Goal: Information Seeking & Learning: Learn about a topic

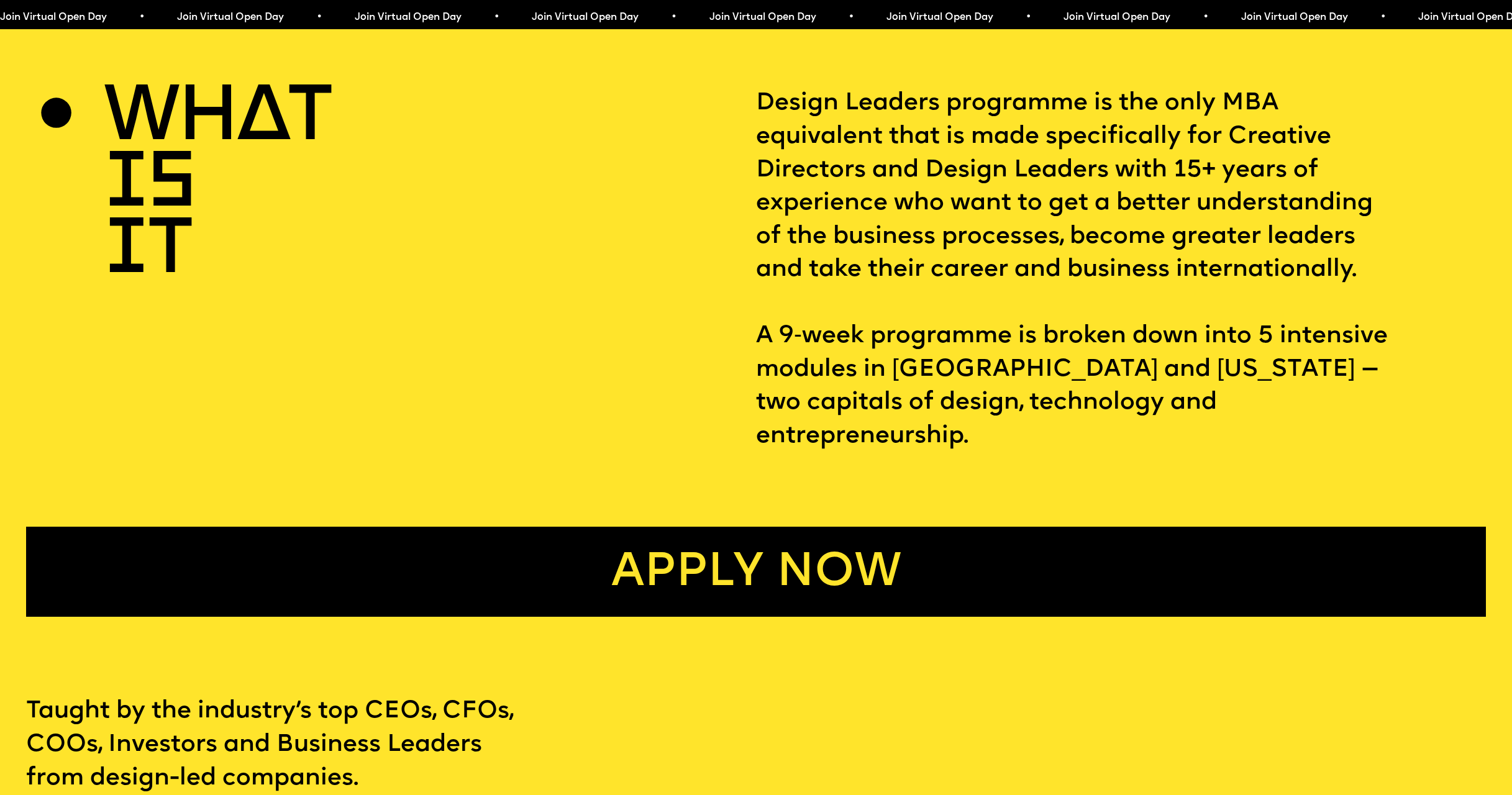
scroll to position [581, 0]
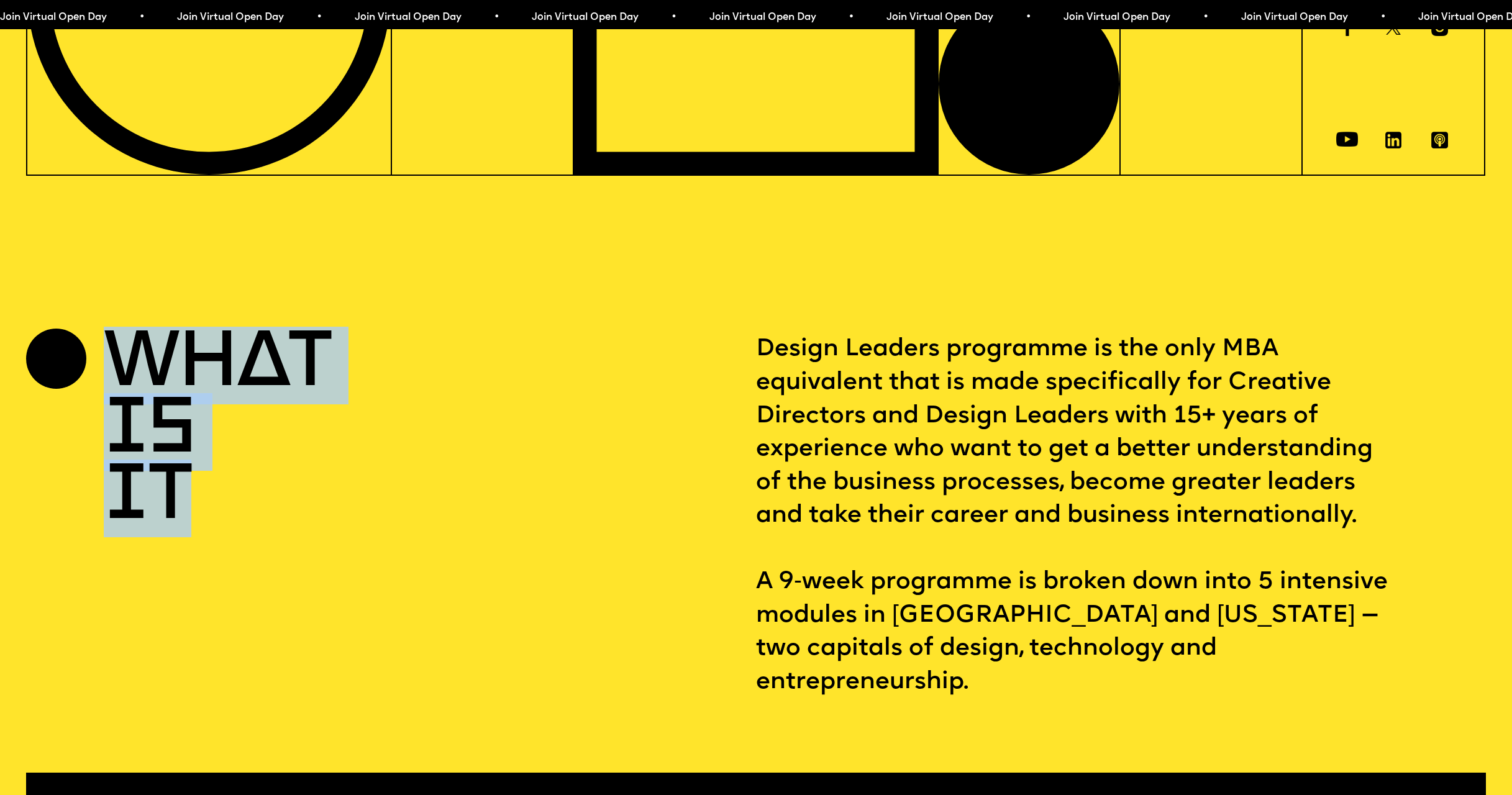
drag, startPoint x: 117, startPoint y: 355, endPoint x: 331, endPoint y: 562, distance: 297.7
click at [331, 562] on div "WHAT IS IT" at bounding box center [390, 516] width 730 height 366
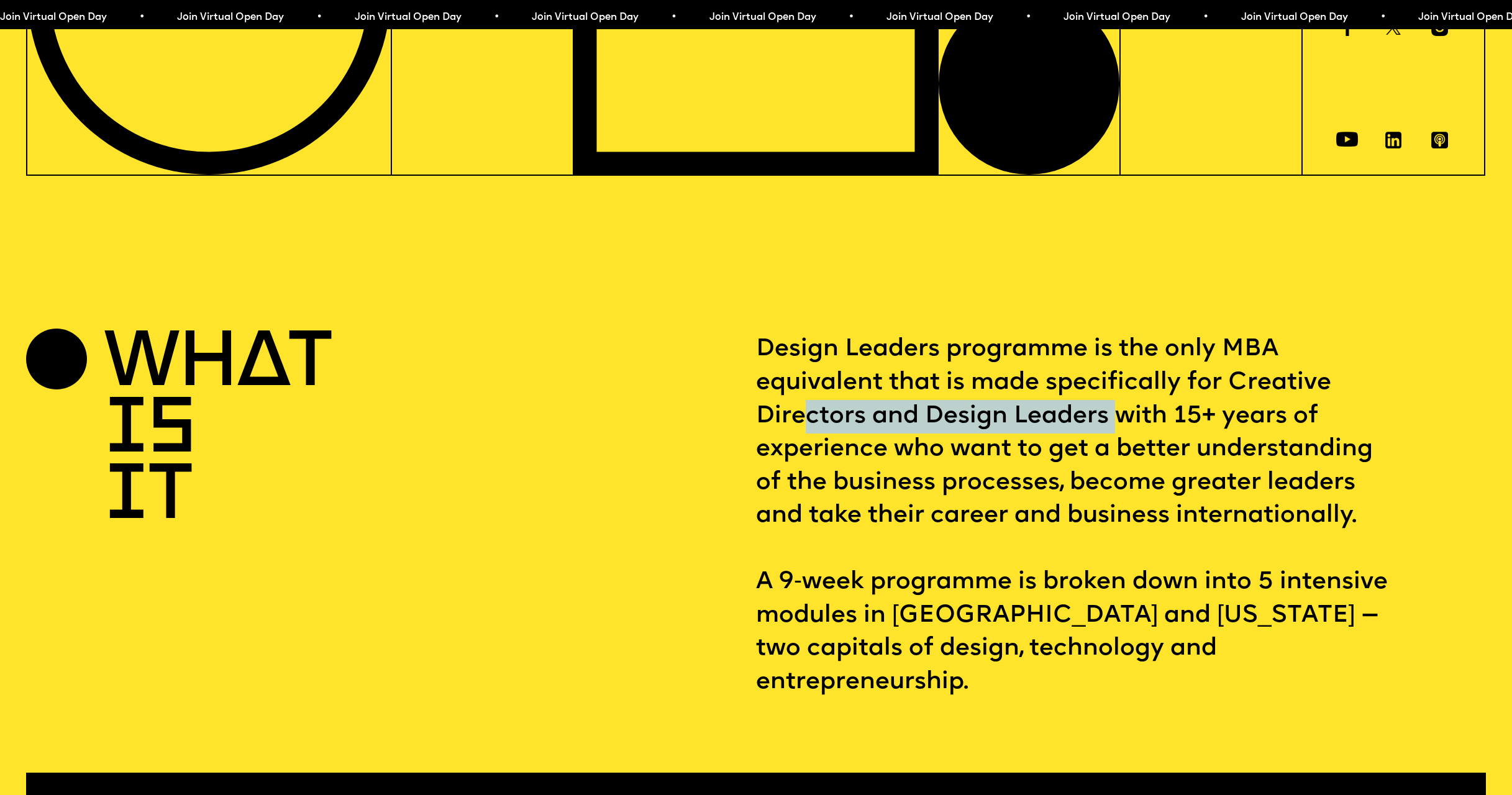
drag, startPoint x: 802, startPoint y: 420, endPoint x: 1126, endPoint y: 424, distance: 324.0
click at [1126, 424] on p "Design Leaders programme is the only MBA equivalent that is made specifically f…" at bounding box center [1121, 516] width 730 height 366
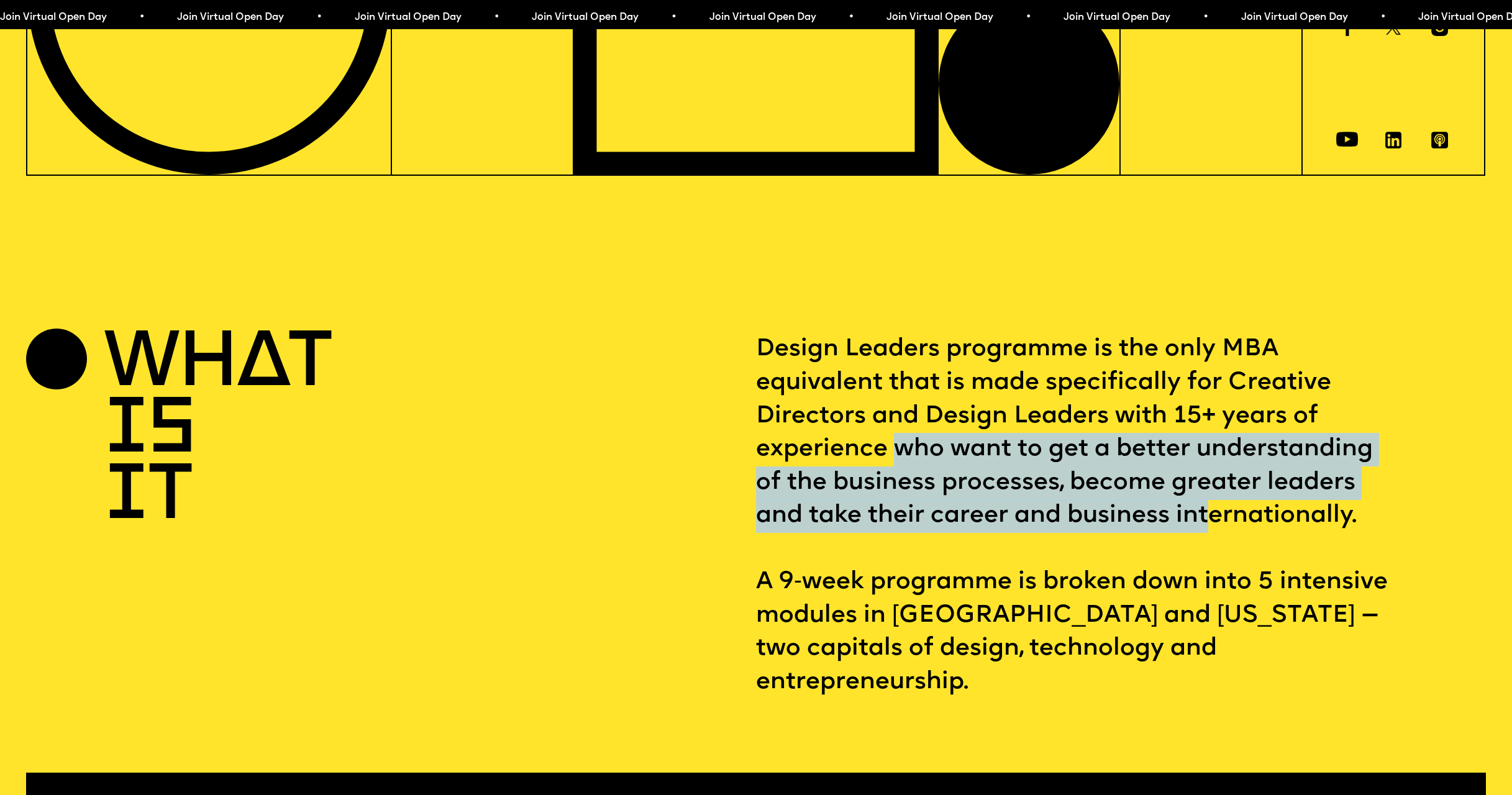
drag, startPoint x: 921, startPoint y: 449, endPoint x: 1144, endPoint y: 550, distance: 244.8
click at [1214, 510] on p "Design Leaders programme is the only MBA equivalent that is made specifically f…" at bounding box center [1121, 516] width 730 height 366
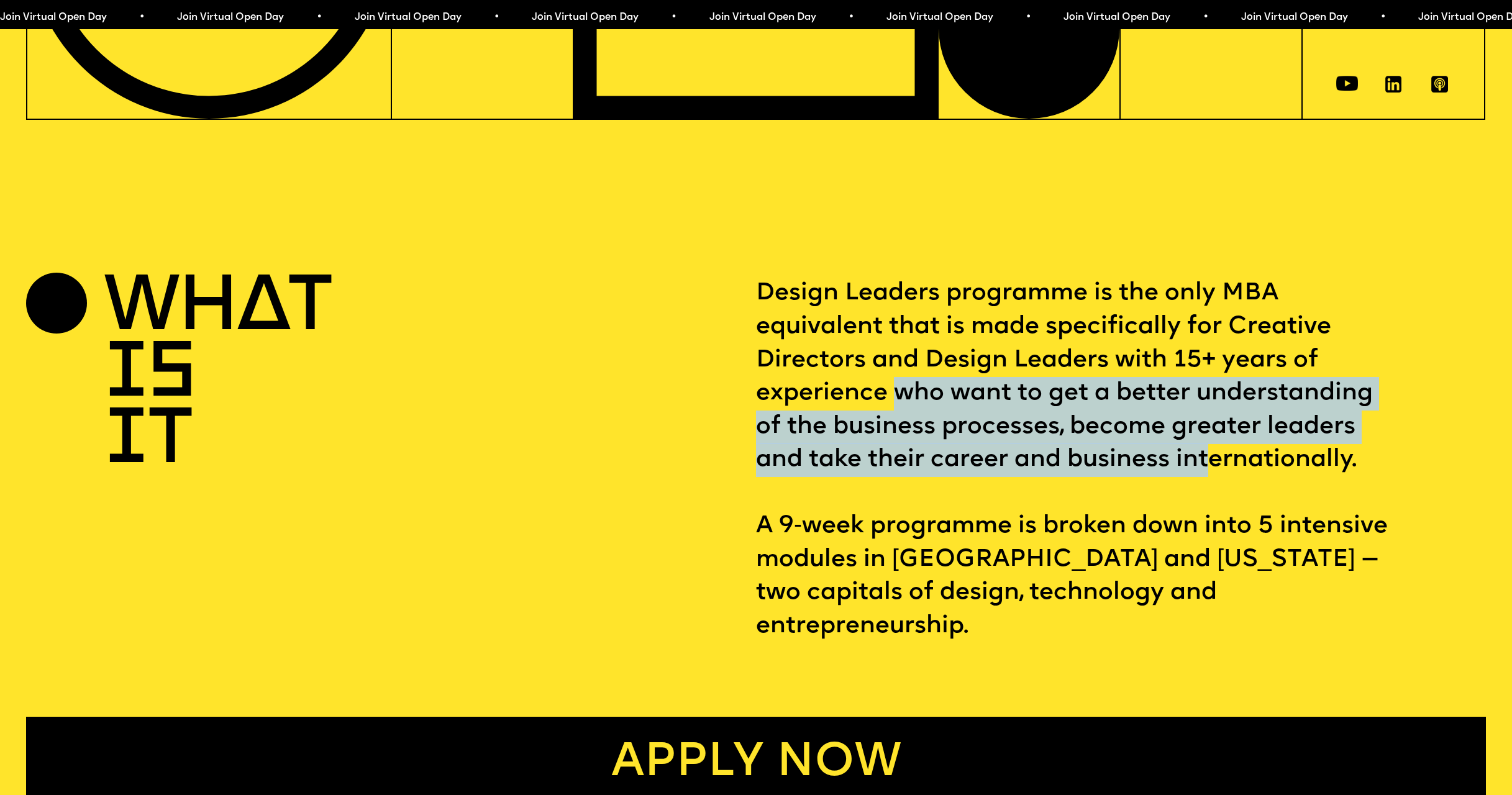
scroll to position [641, 0]
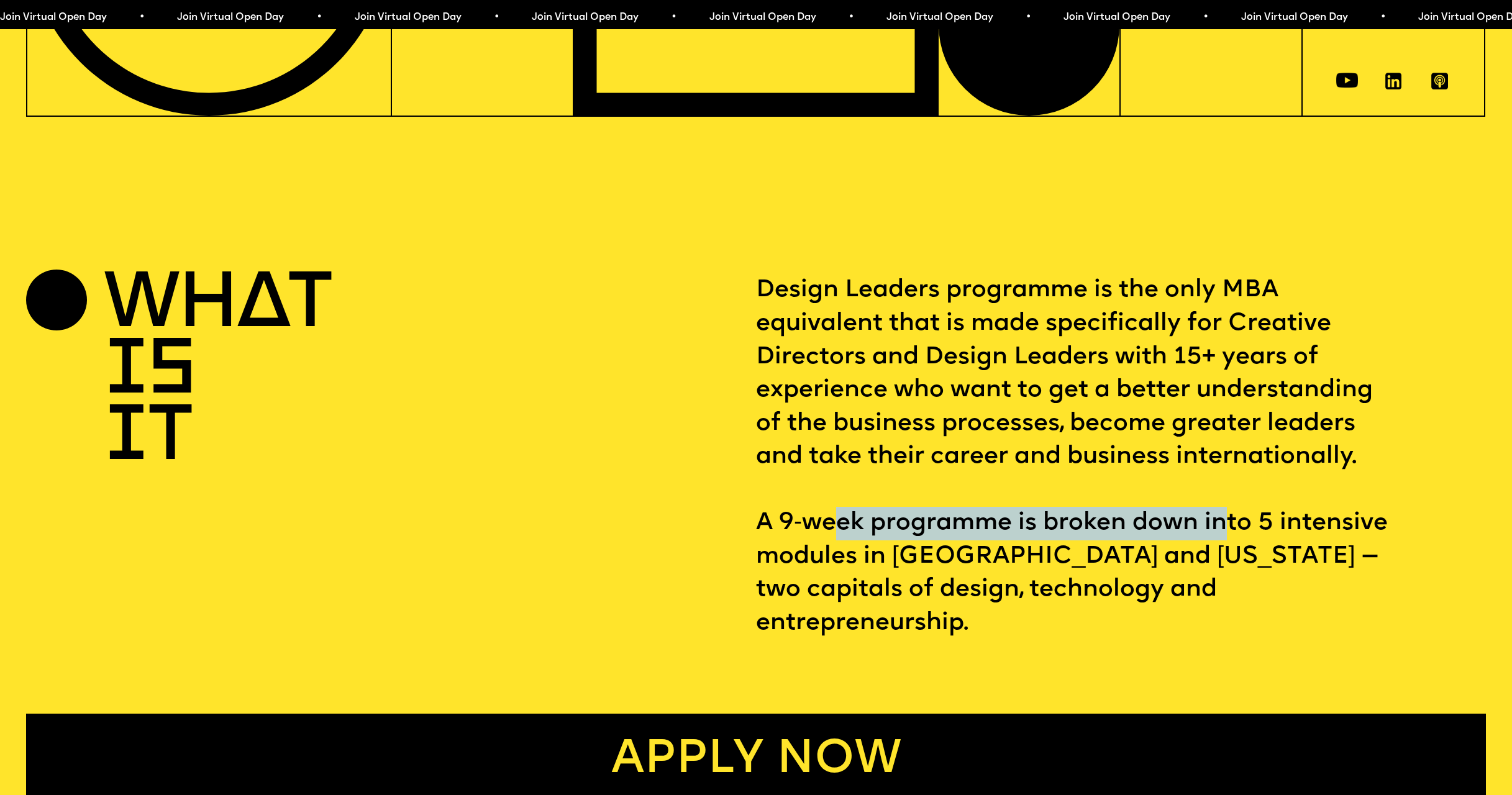
drag, startPoint x: 843, startPoint y: 529, endPoint x: 1200, endPoint y: 526, distance: 357.0
click at [1229, 521] on p "Design Leaders programme is the only MBA equivalent that is made specifically f…" at bounding box center [1121, 456] width 730 height 366
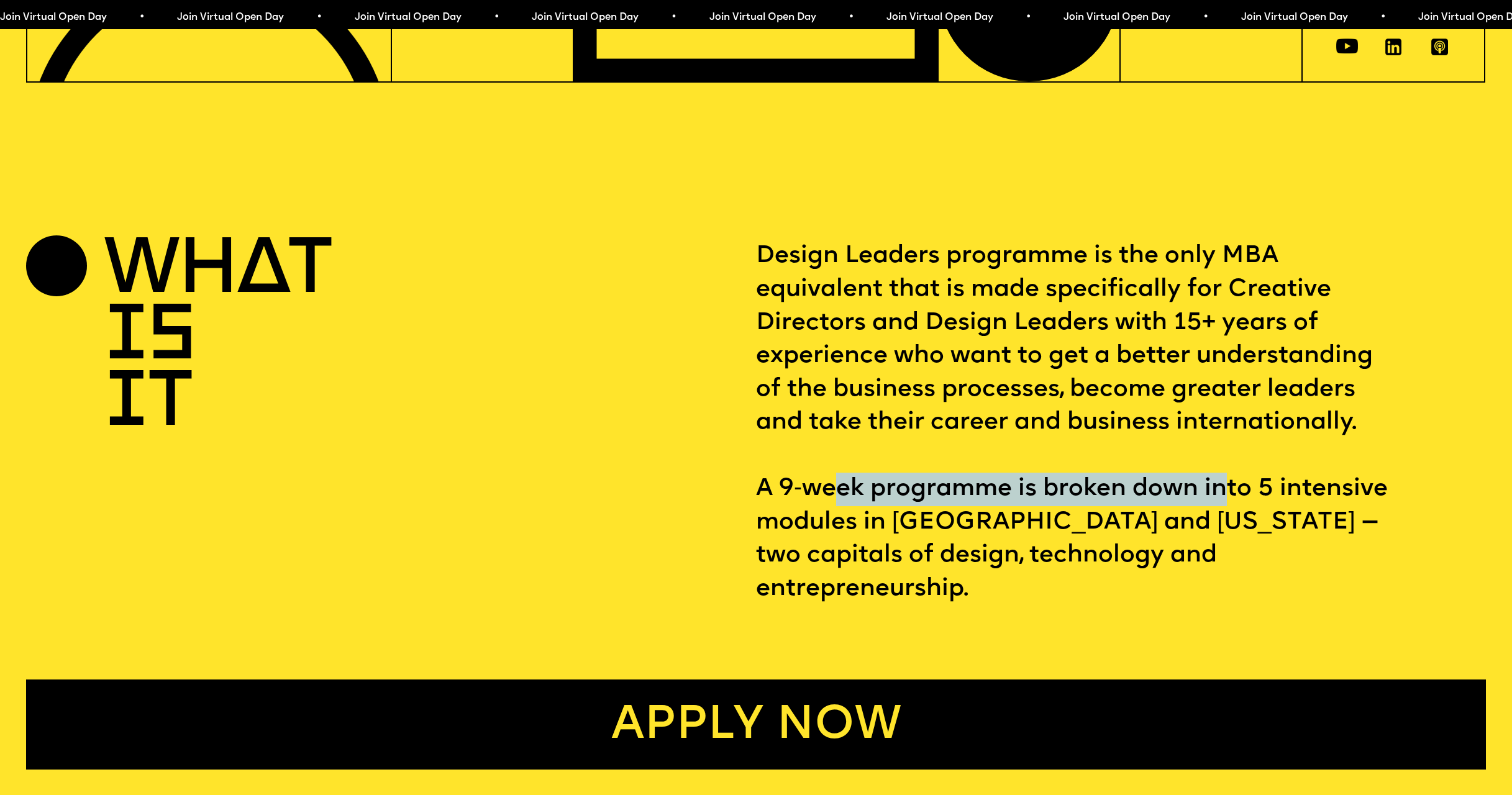
scroll to position [687, 0]
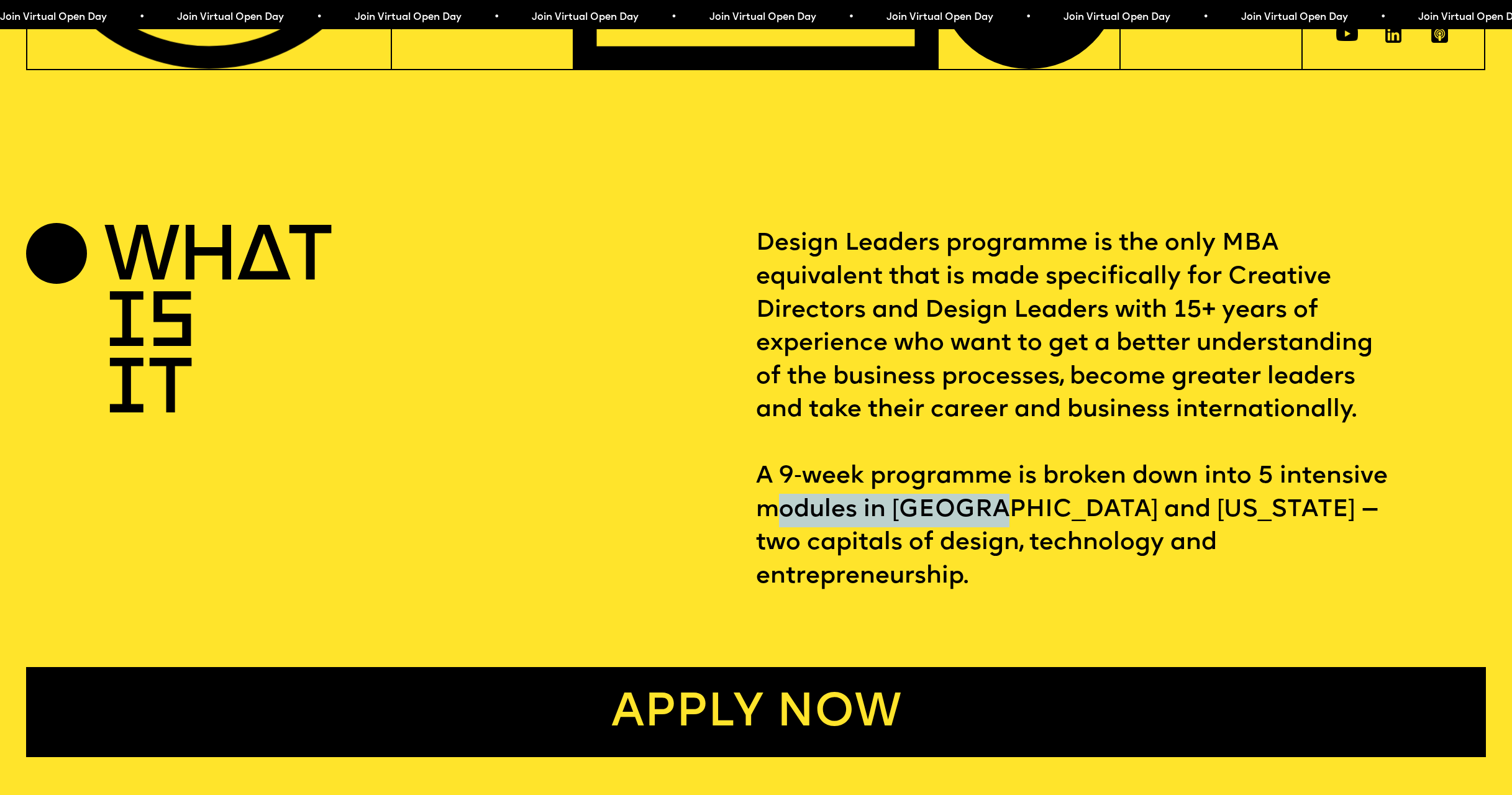
drag, startPoint x: 781, startPoint y: 518, endPoint x: 991, endPoint y: 512, distance: 210.1
click at [991, 512] on p "Design Leaders programme is the only MBA equivalent that is made specifically f…" at bounding box center [1121, 410] width 730 height 366
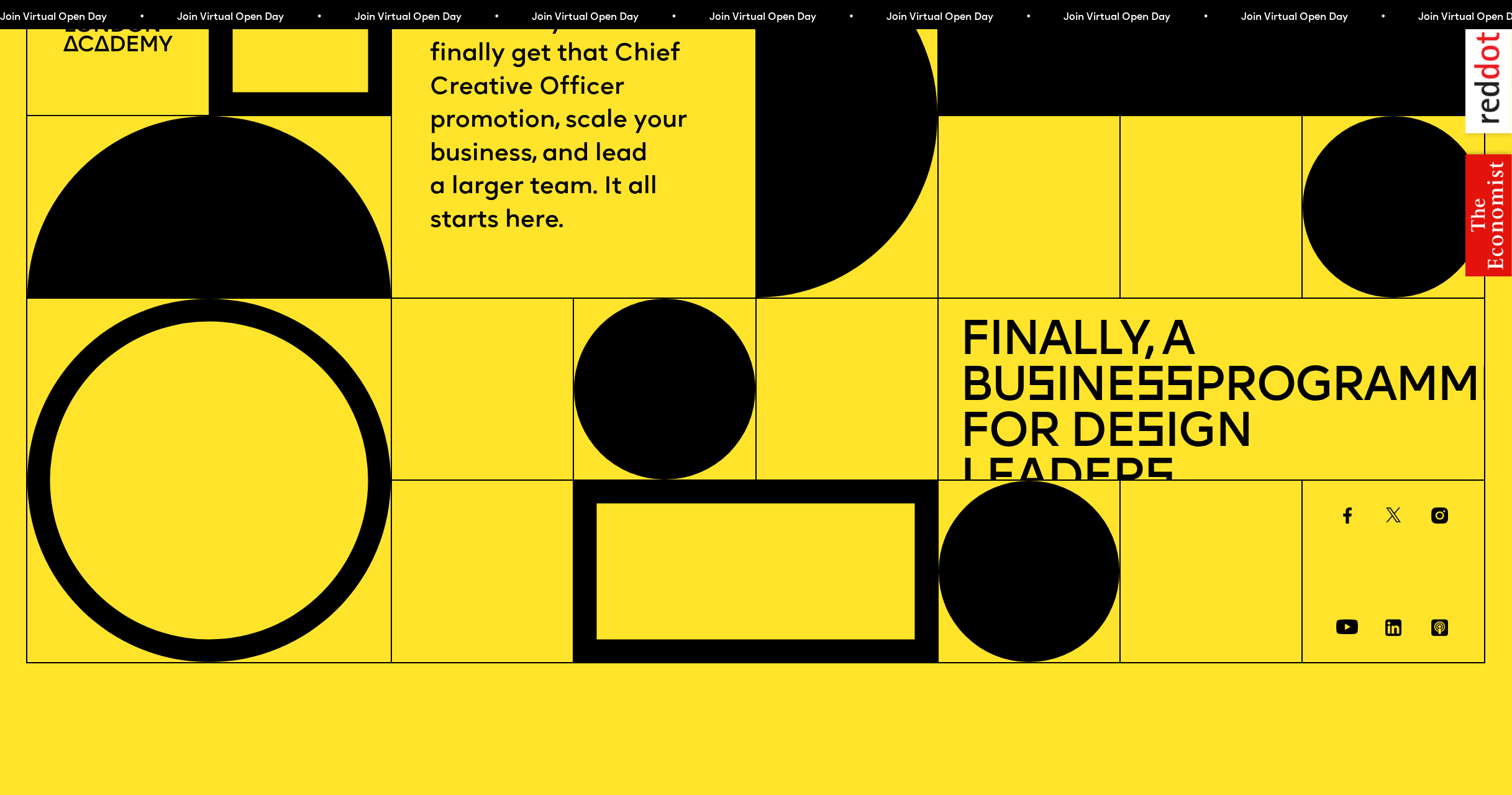
scroll to position [0, 0]
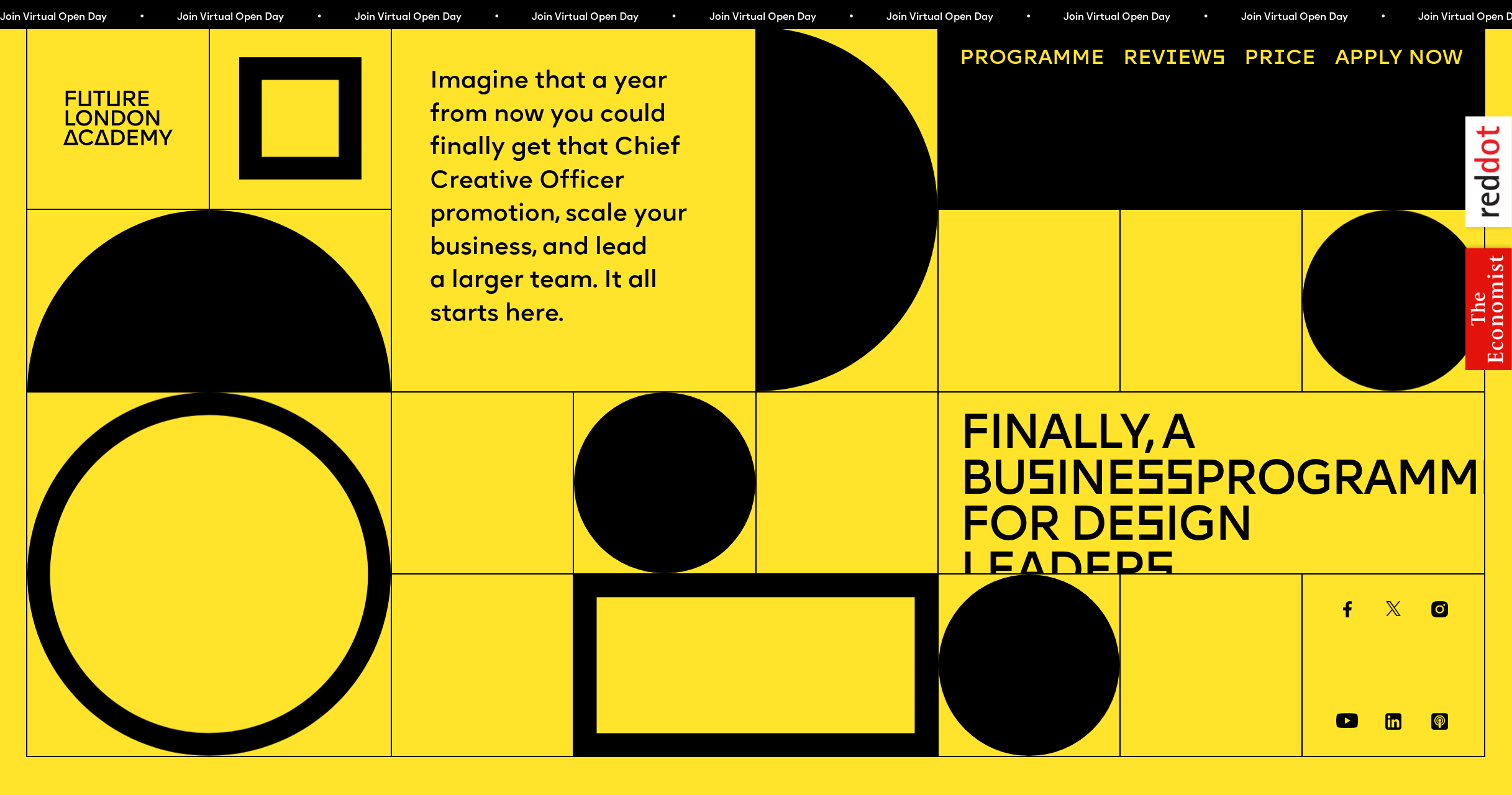
click at [892, 497] on div at bounding box center [847, 483] width 182 height 183
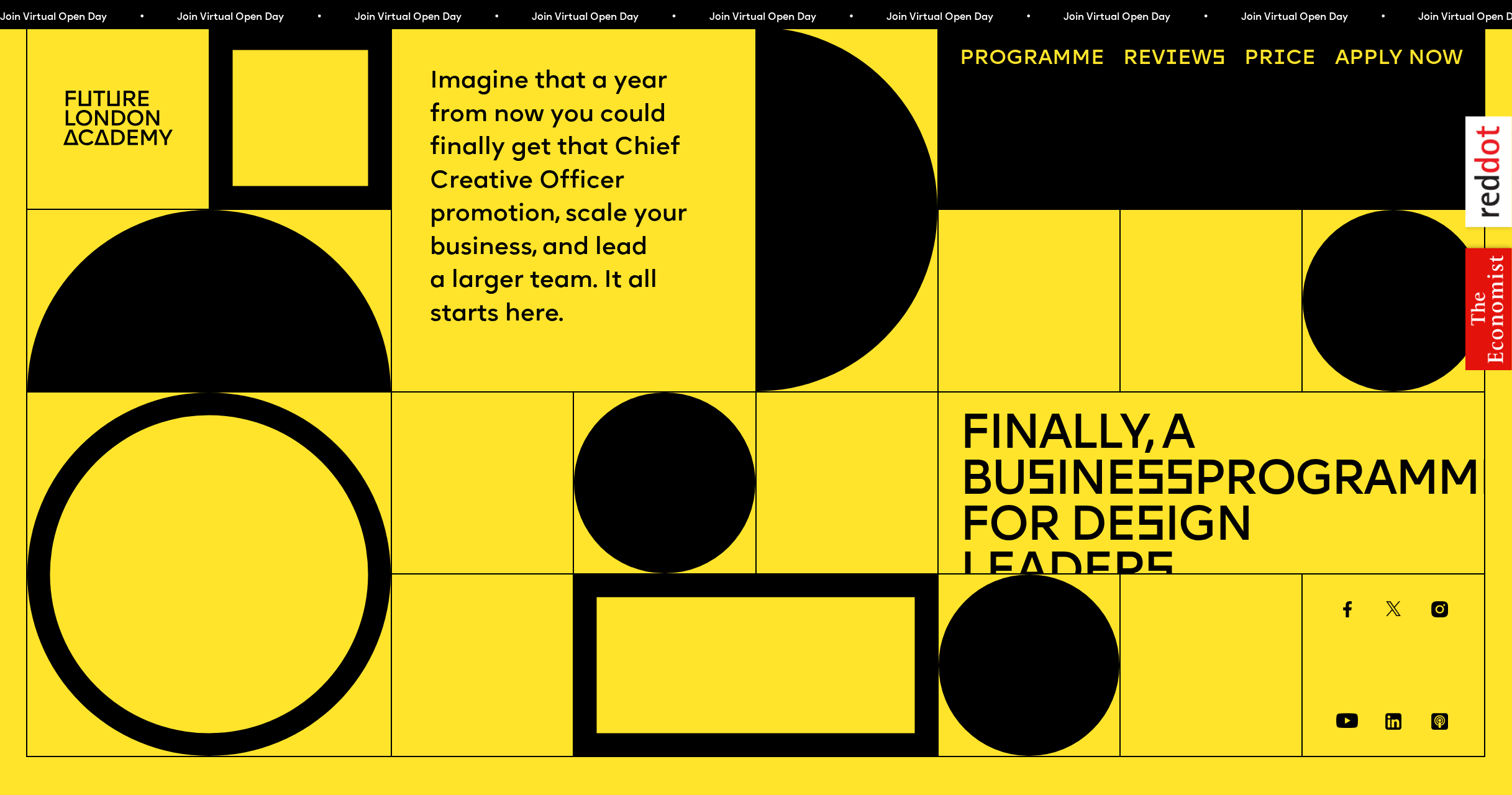
click at [39, 282] on div at bounding box center [208, 300] width 364 height 183
